Goal: Entertainment & Leisure: Consume media (video, audio)

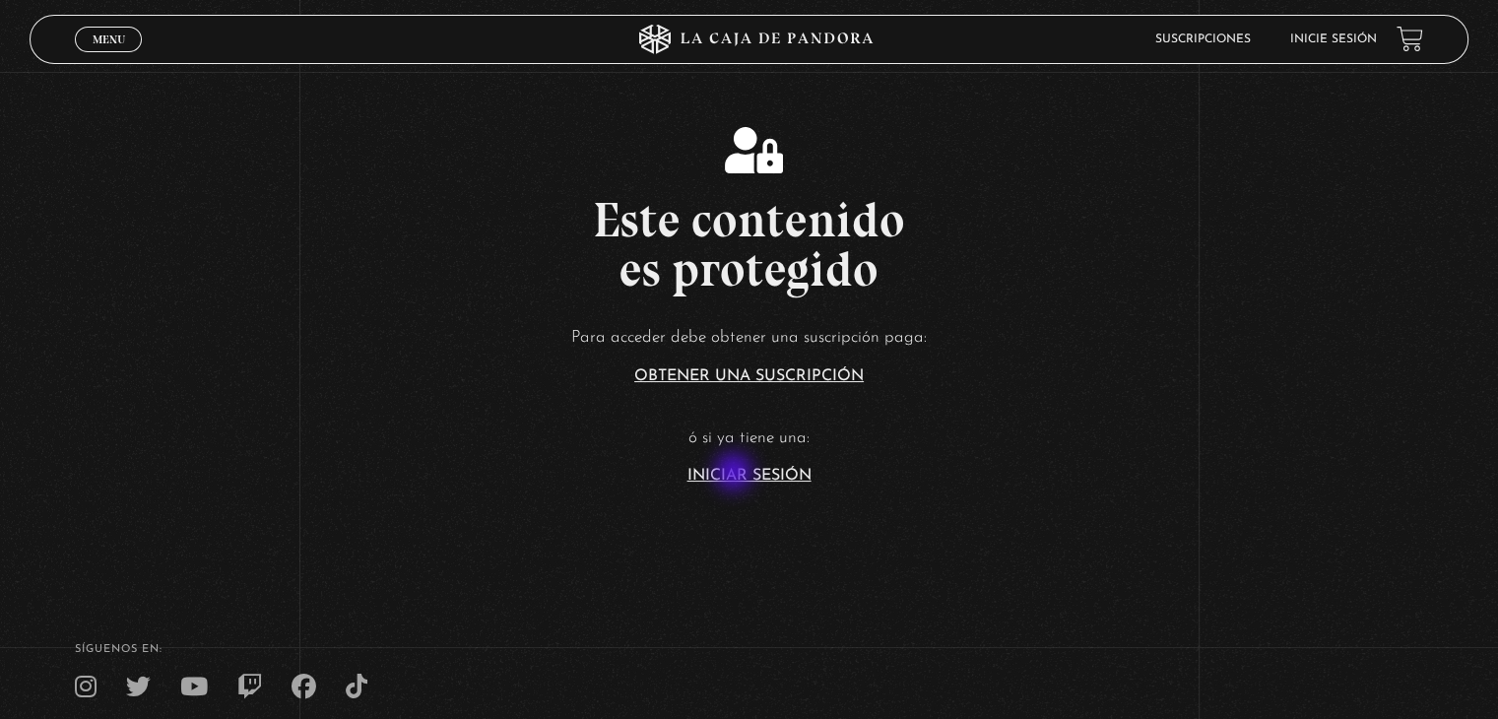
click at [735, 474] on link "Iniciar Sesión" at bounding box center [749, 476] width 124 height 16
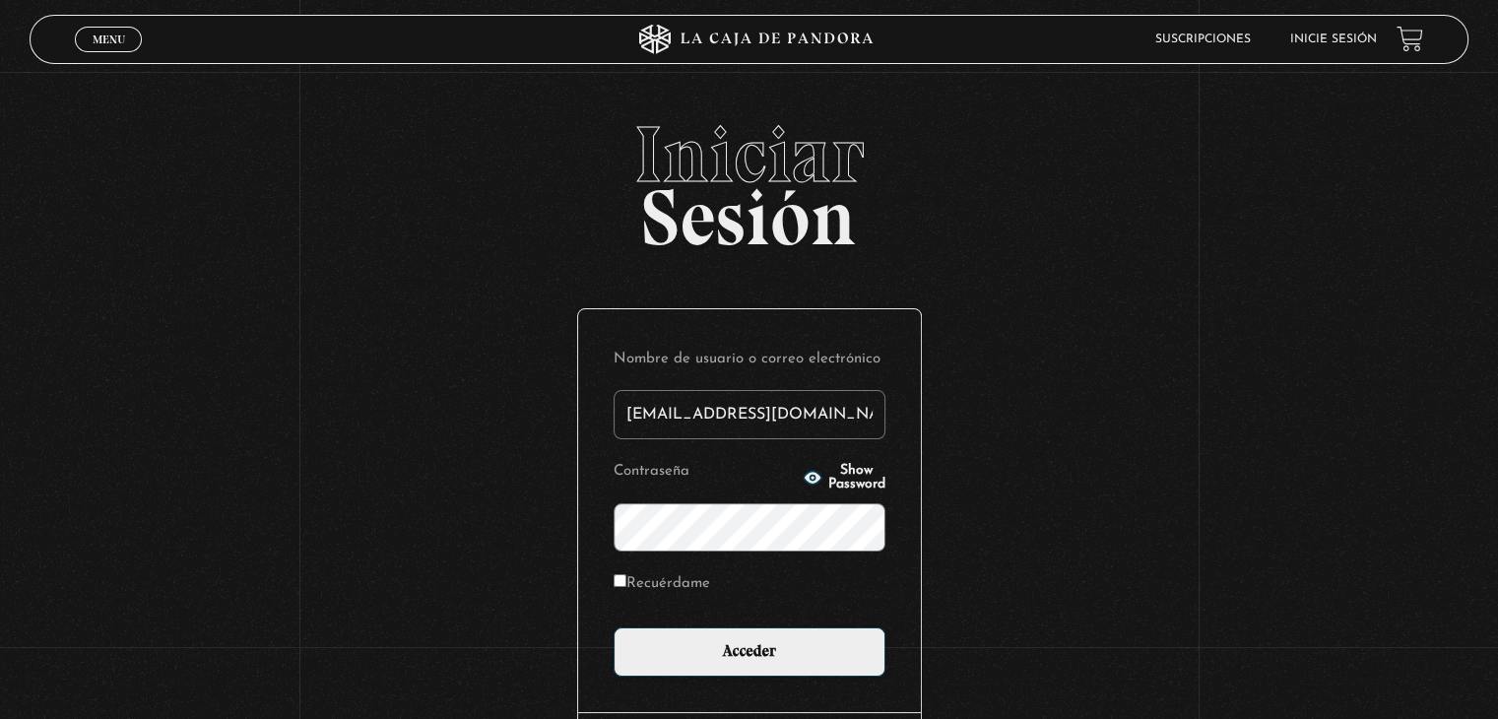
type input "[EMAIL_ADDRESS][DOMAIN_NAME]"
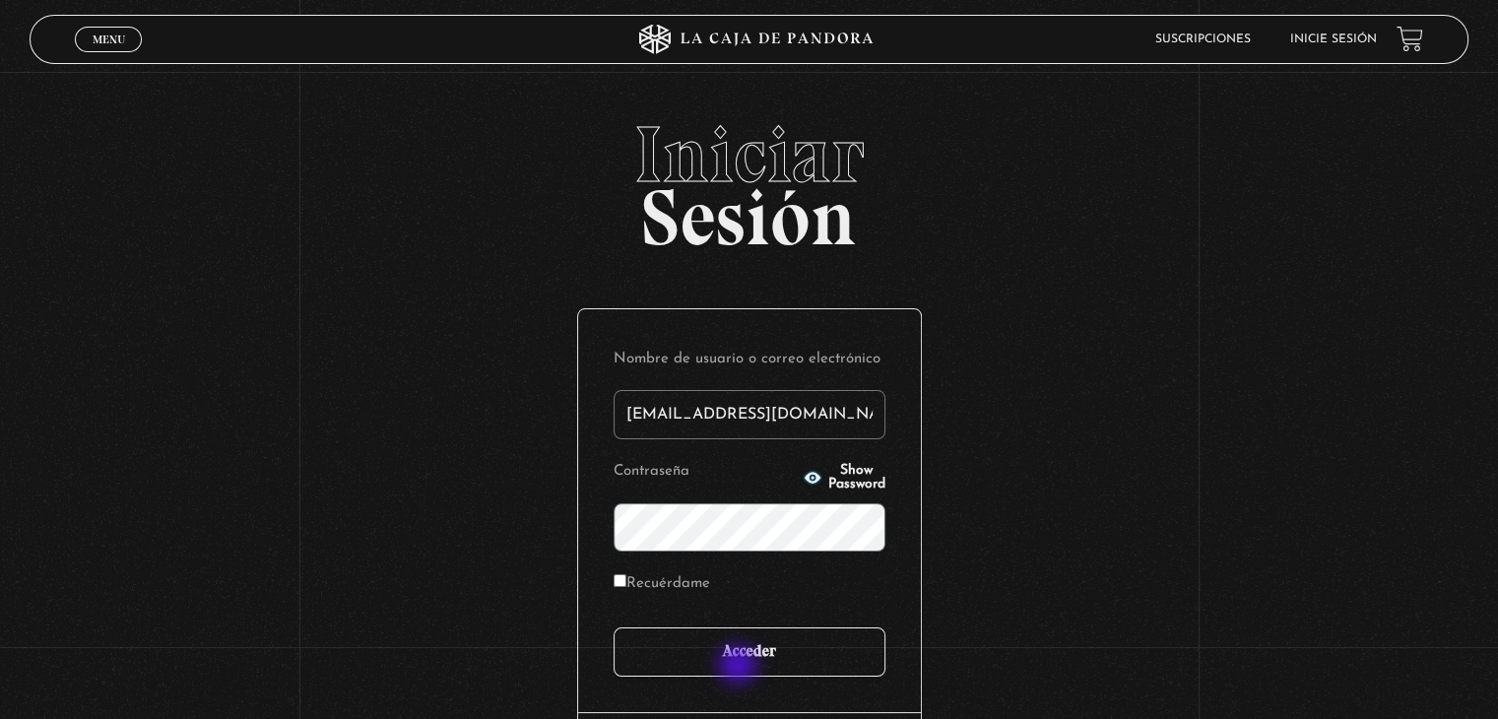
click at [739, 667] on input "Acceder" at bounding box center [749, 651] width 272 height 49
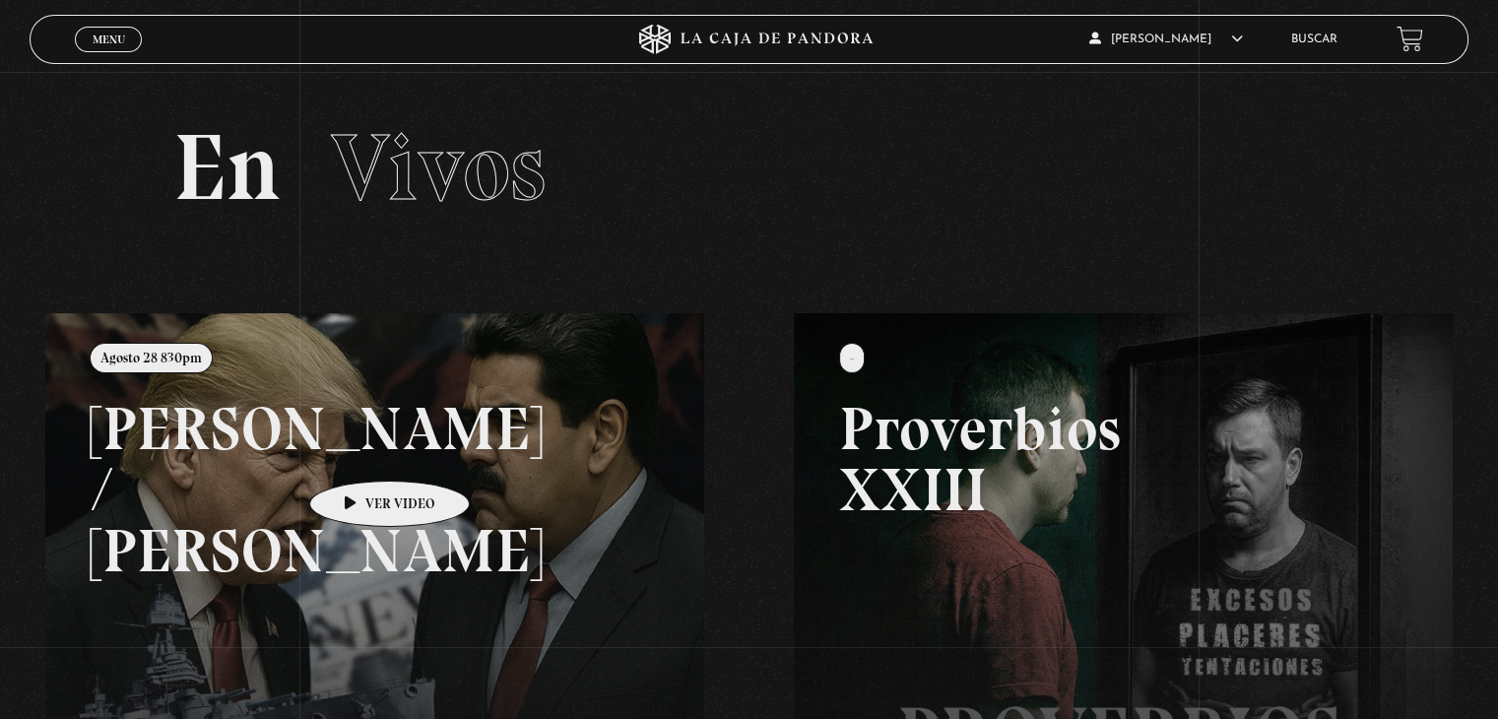
click at [358, 451] on link at bounding box center [794, 672] width 1498 height 719
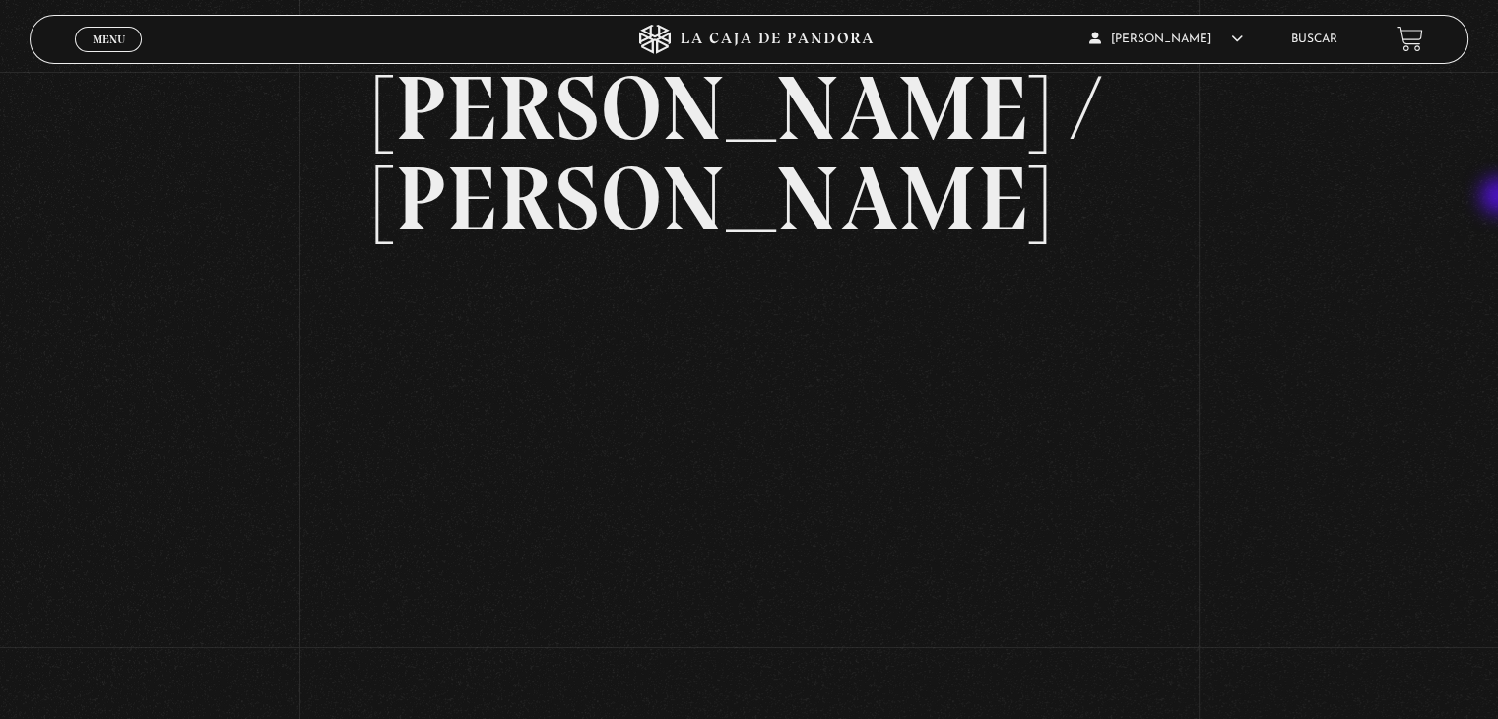
scroll to position [165, 0]
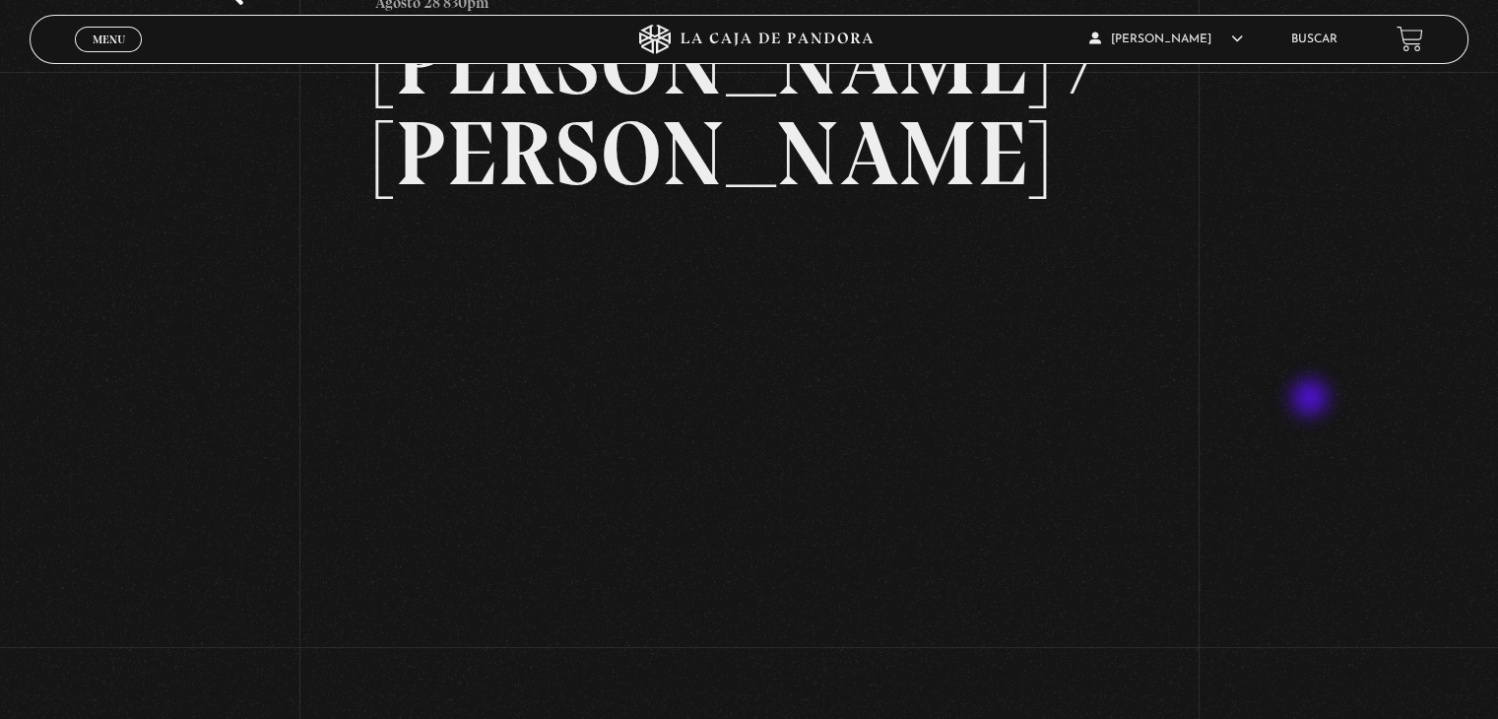
click at [1311, 400] on div "Volver [DATE] 830pm [PERSON_NAME] / [GEOGRAPHIC_DATA]" at bounding box center [749, 297] width 1498 height 782
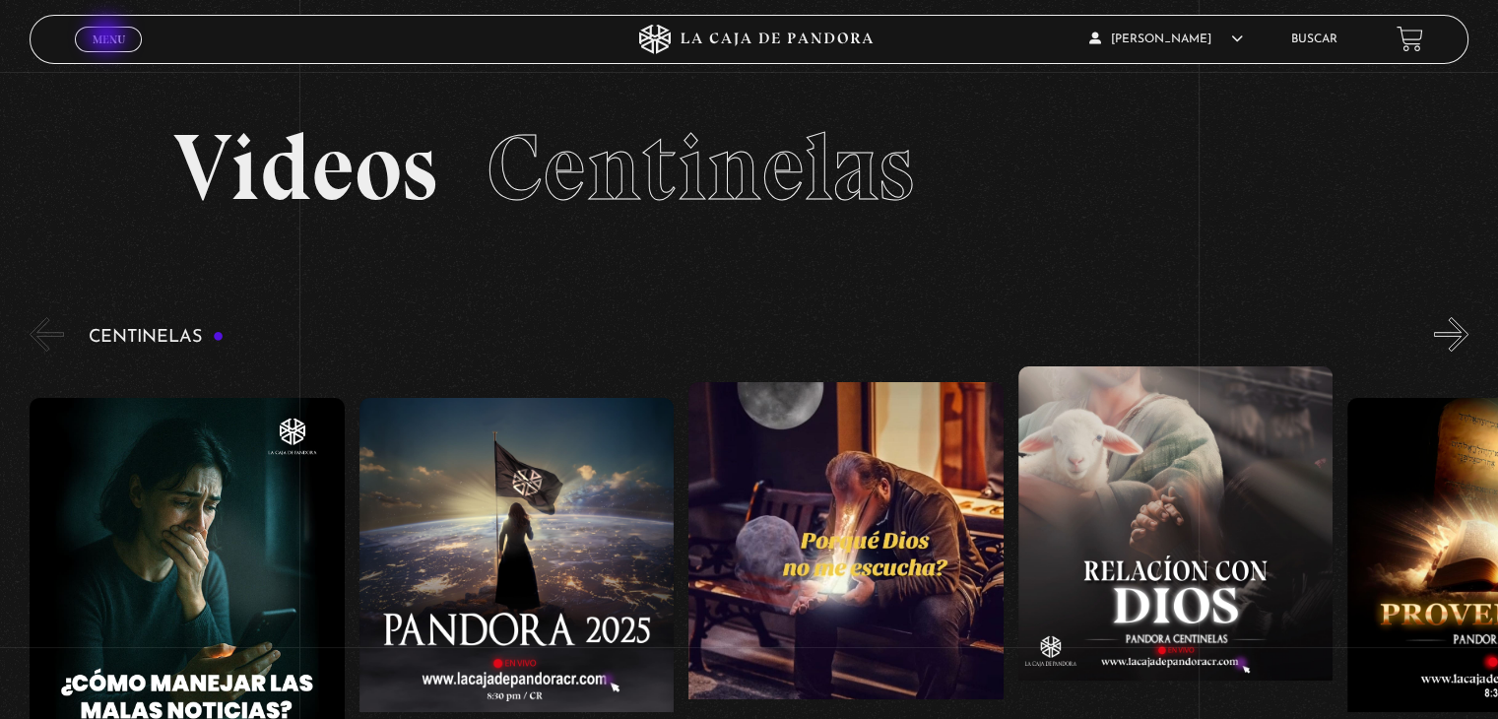
click at [108, 37] on span "Menu" at bounding box center [109, 39] width 32 height 12
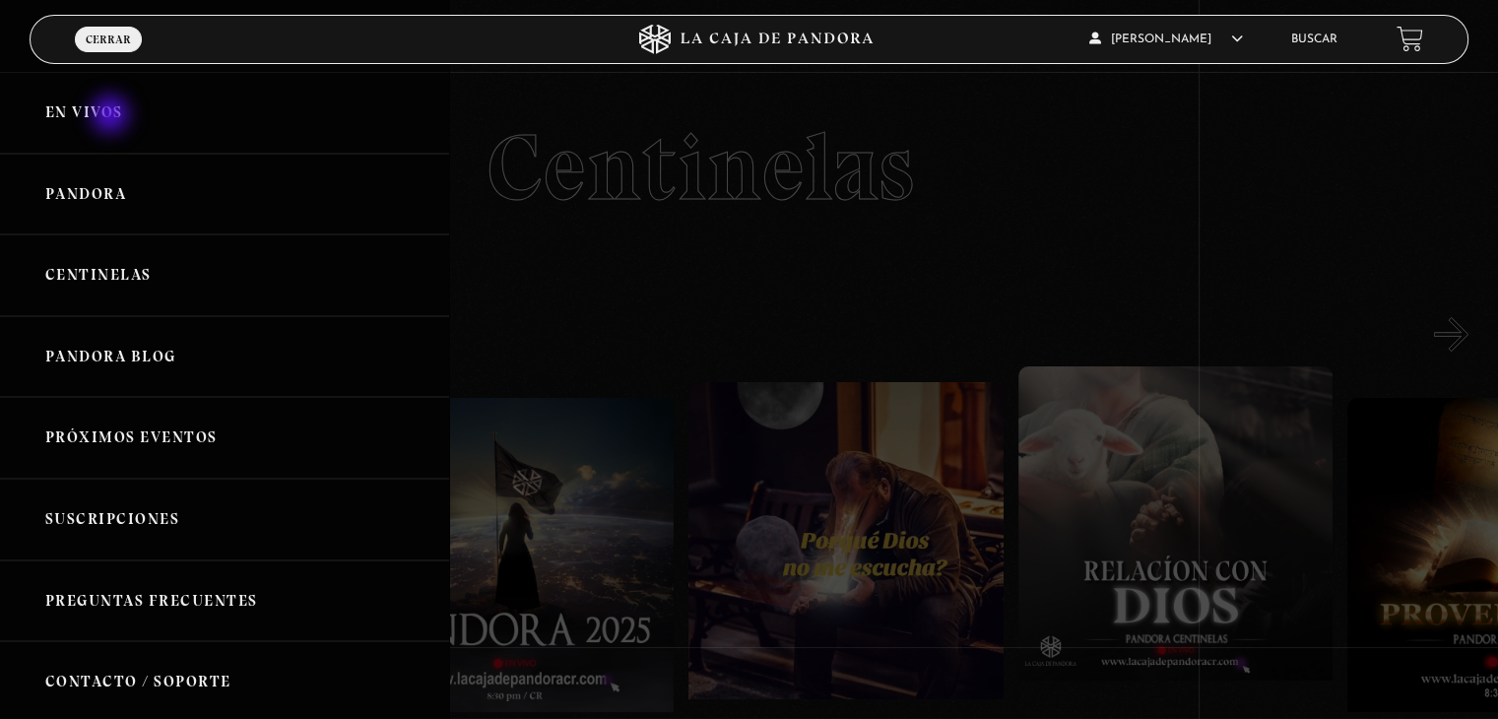
click at [112, 116] on link "En vivos" at bounding box center [224, 113] width 449 height 82
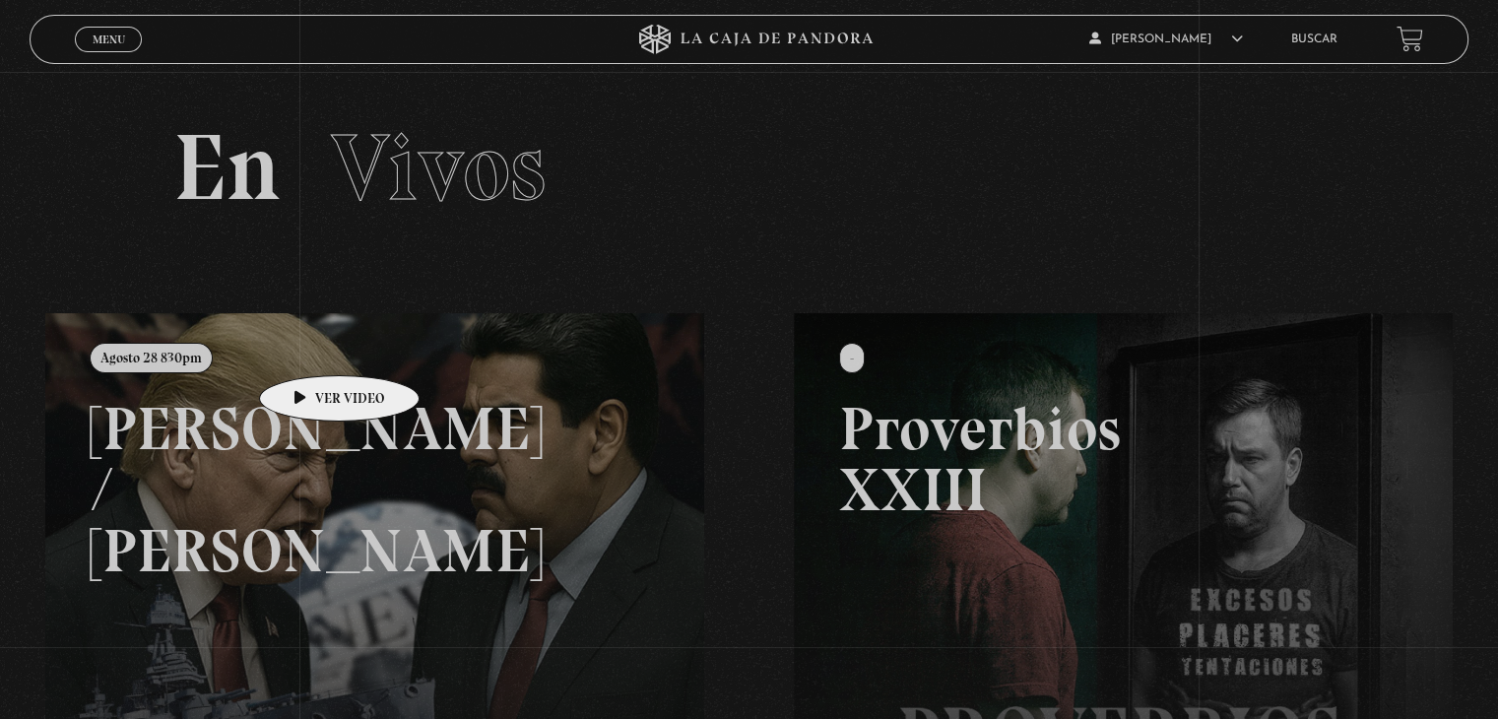
click at [299, 442] on link at bounding box center [794, 672] width 1498 height 719
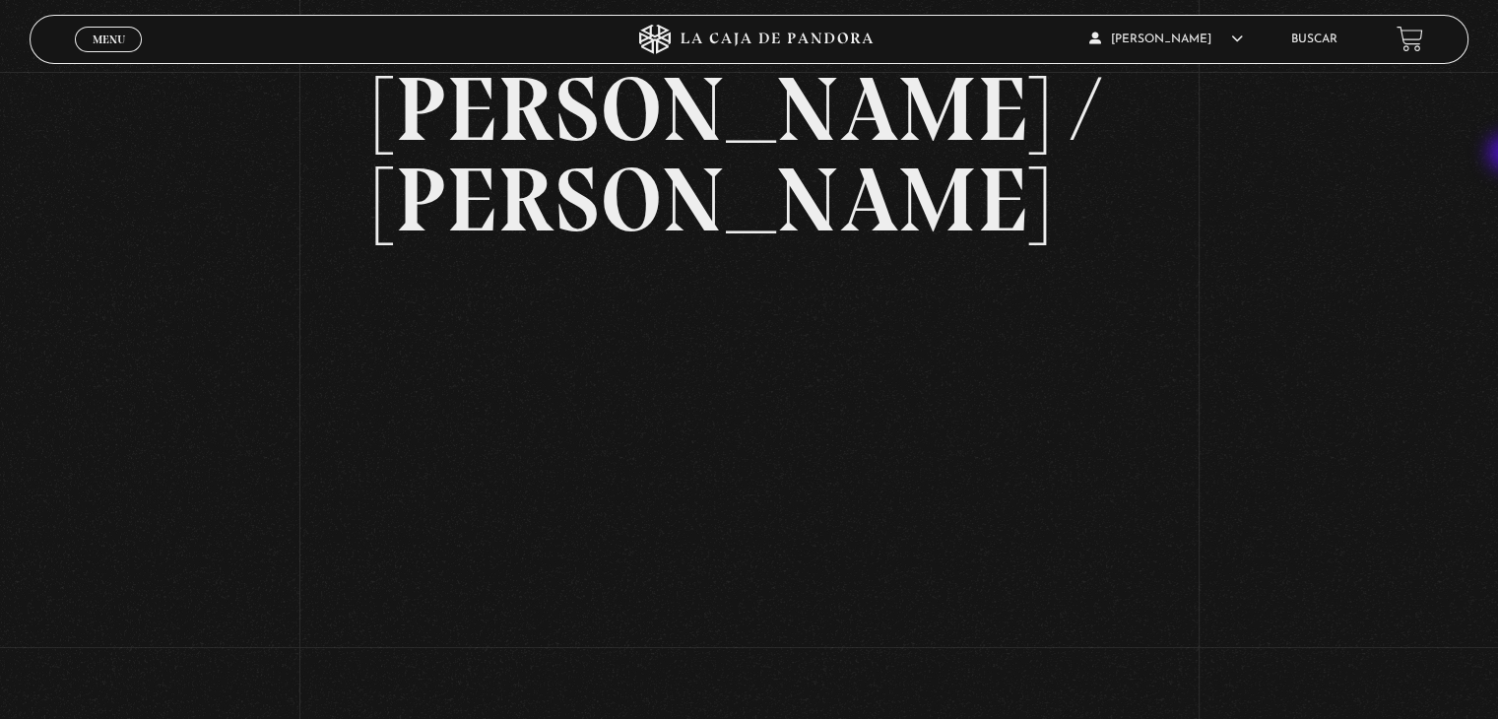
scroll to position [122, 0]
